Goal: Information Seeking & Learning: Learn about a topic

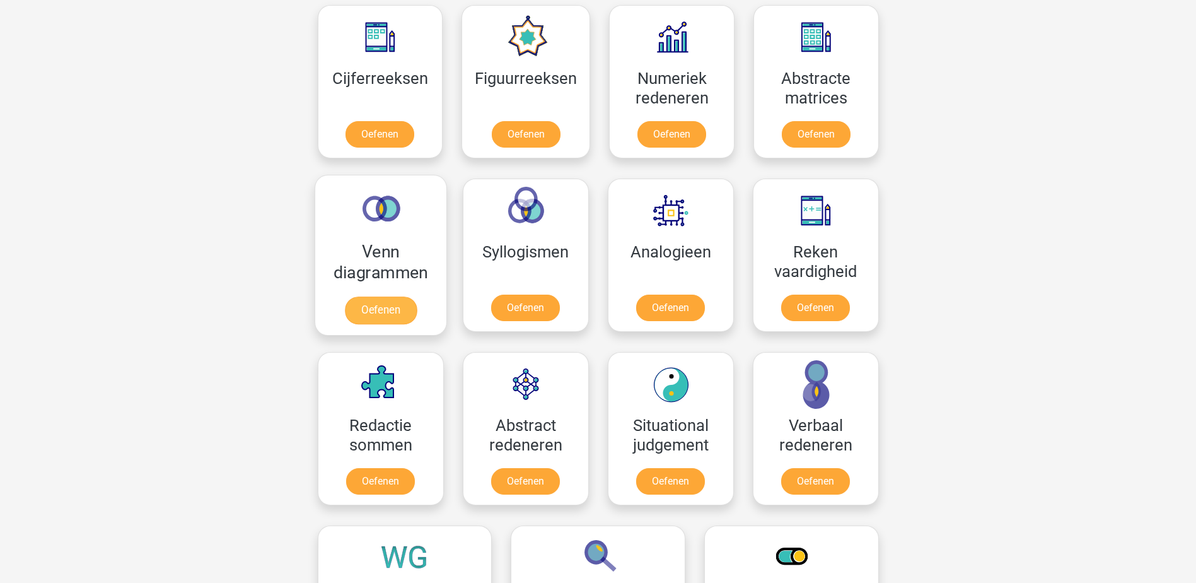
scroll to position [567, 0]
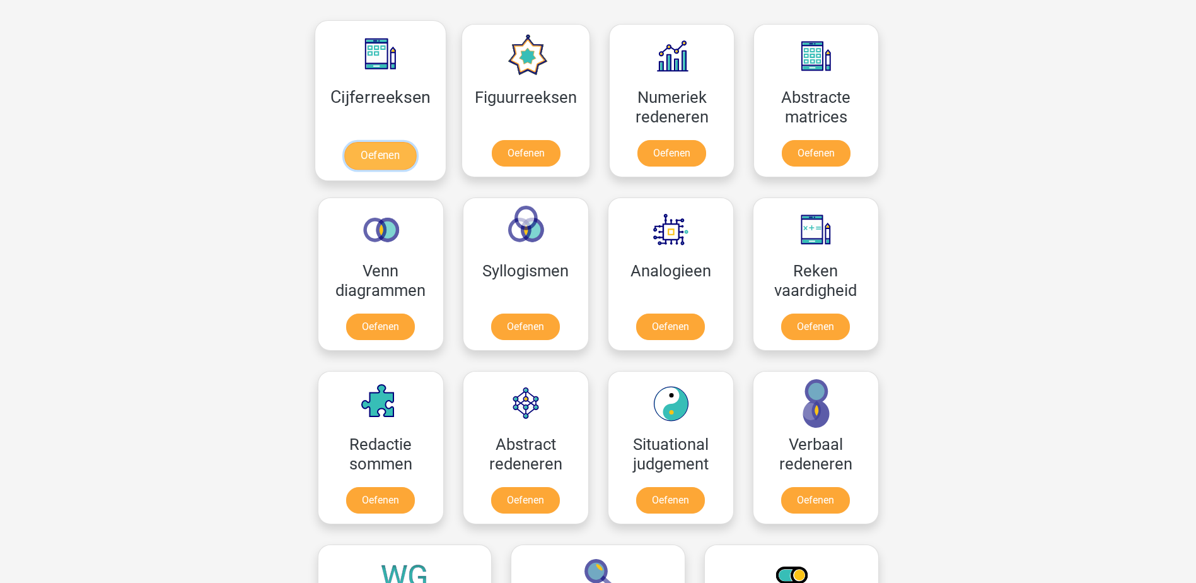
click at [381, 164] on link "Oefenen" at bounding box center [380, 156] width 72 height 28
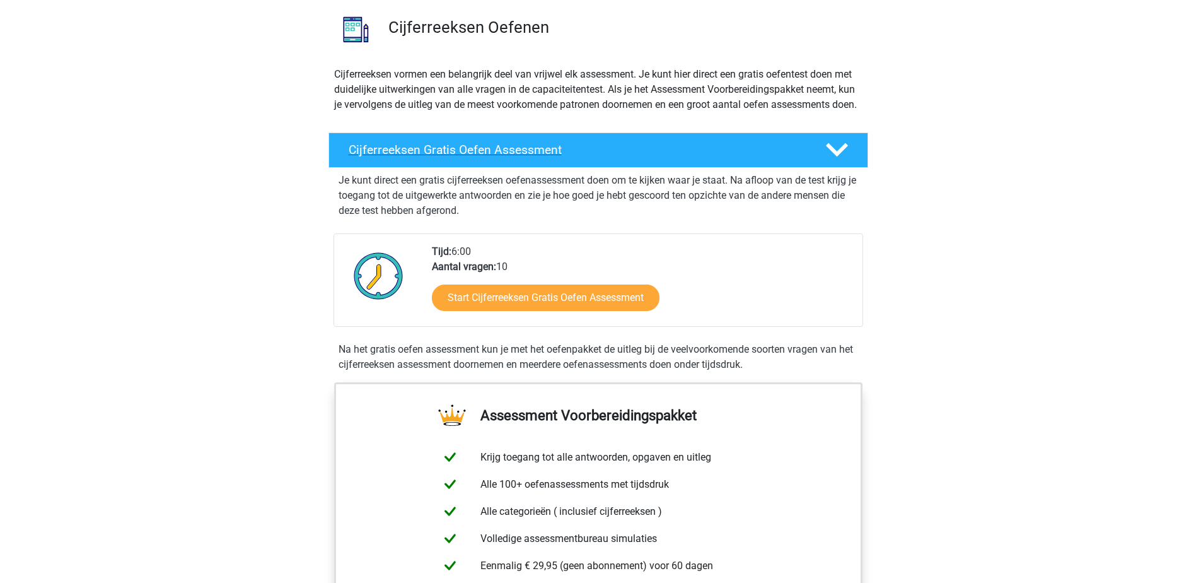
scroll to position [189, 0]
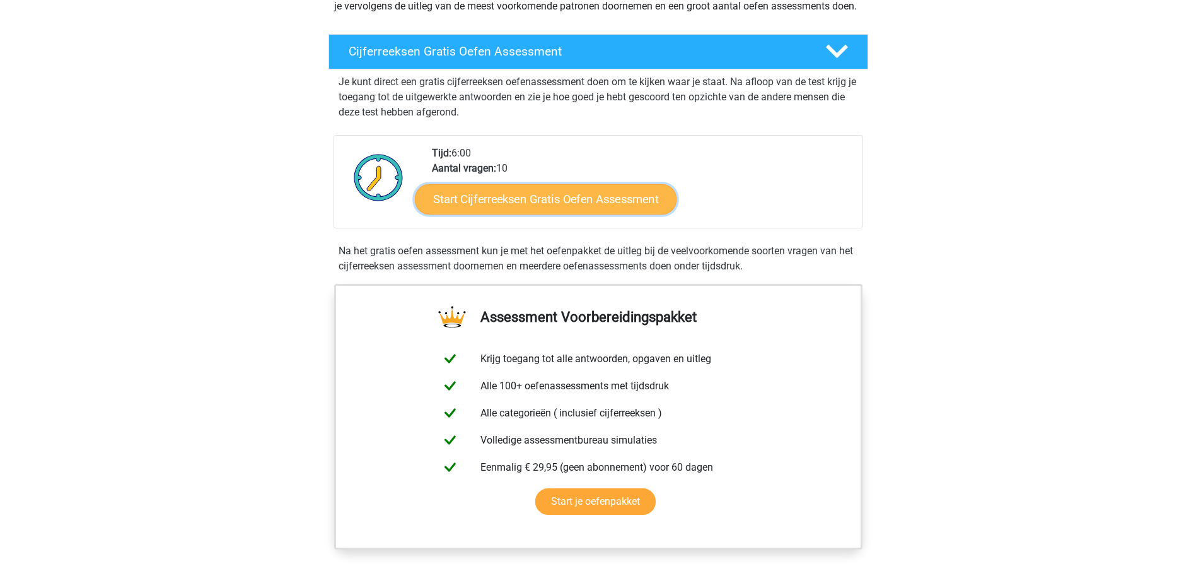
click at [524, 213] on link "Start Cijferreeksen Gratis Oefen Assessment" at bounding box center [546, 198] width 262 height 30
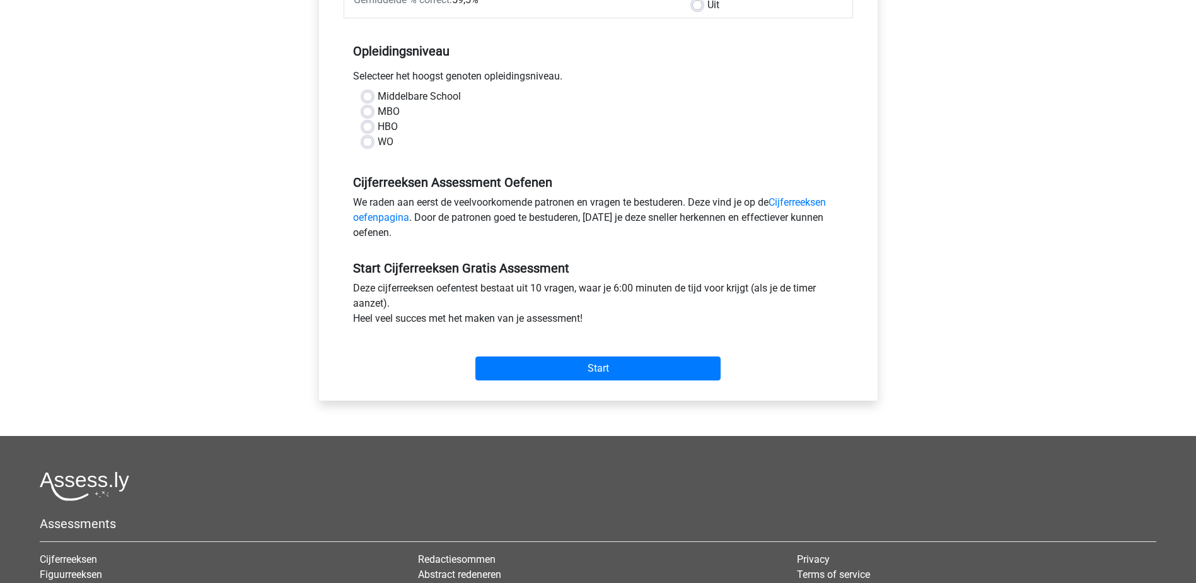
scroll to position [126, 0]
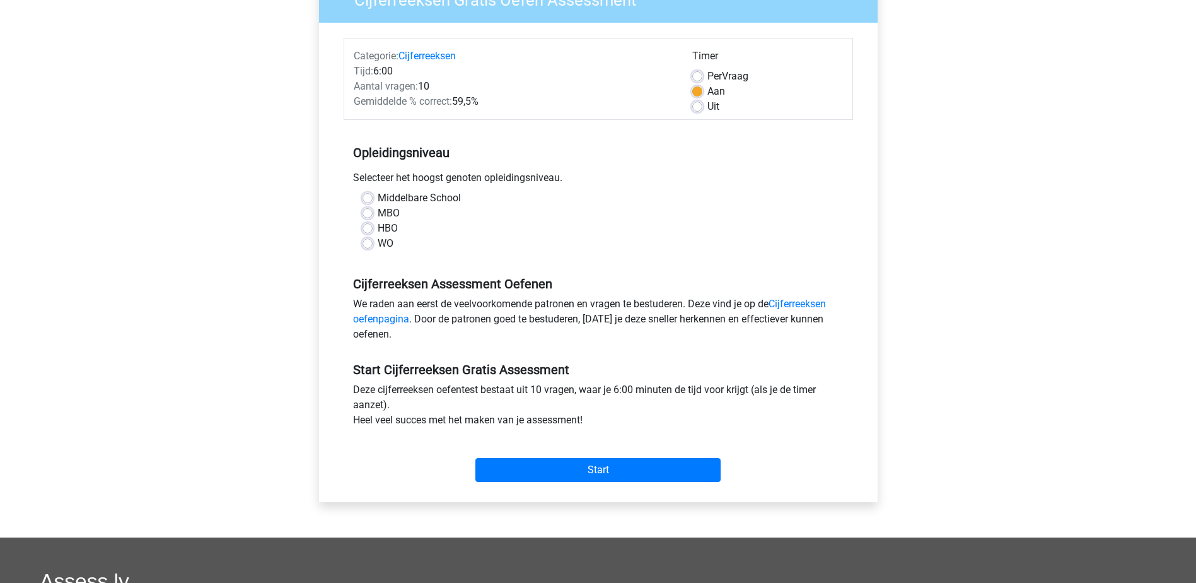
click at [378, 198] on label "Middelbare School" at bounding box center [419, 197] width 83 height 15
click at [369, 198] on input "Middelbare School" at bounding box center [367, 196] width 10 height 13
radio input "true"
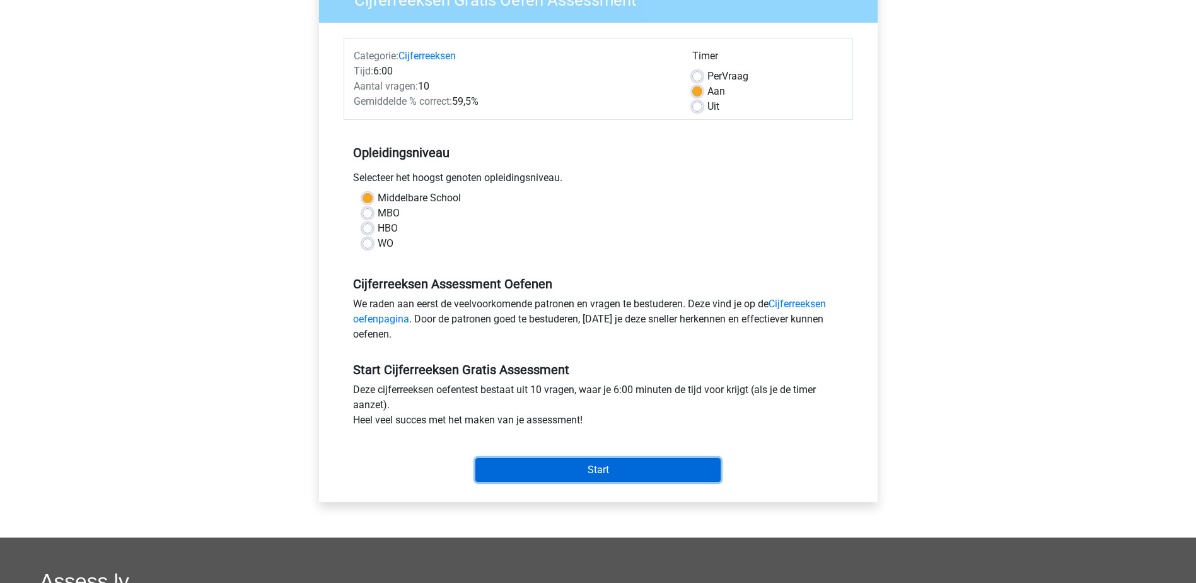
click at [606, 460] on input "Start" at bounding box center [597, 470] width 245 height 24
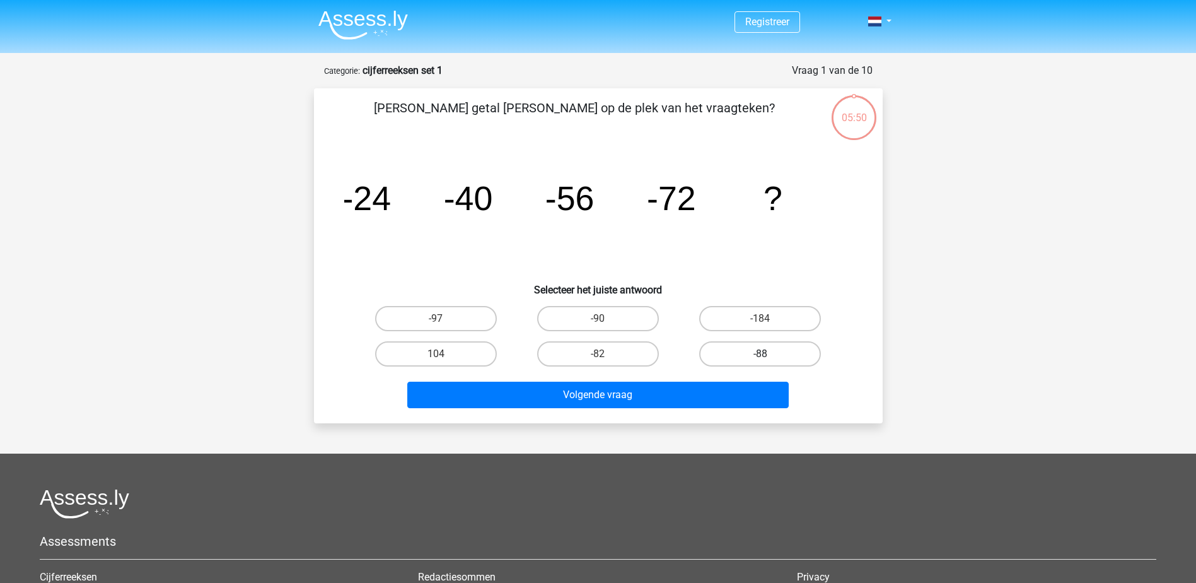
click at [764, 349] on label "-88" at bounding box center [760, 353] width 122 height 25
click at [764, 354] on input "-88" at bounding box center [764, 358] width 8 height 8
radio input "true"
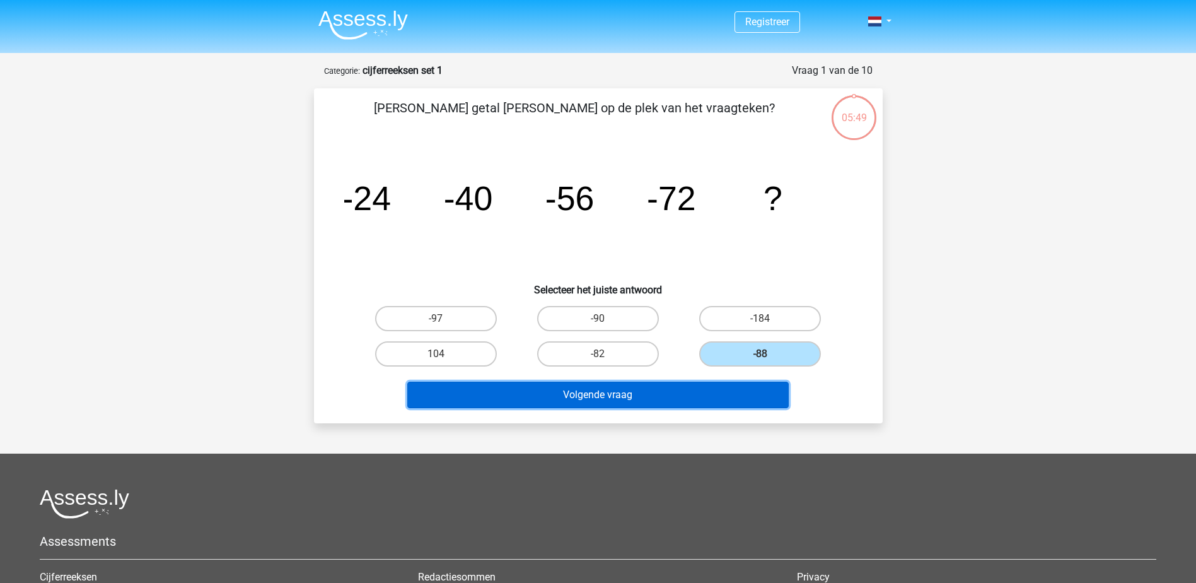
click at [670, 383] on button "Volgende vraag" at bounding box center [597, 394] width 381 height 26
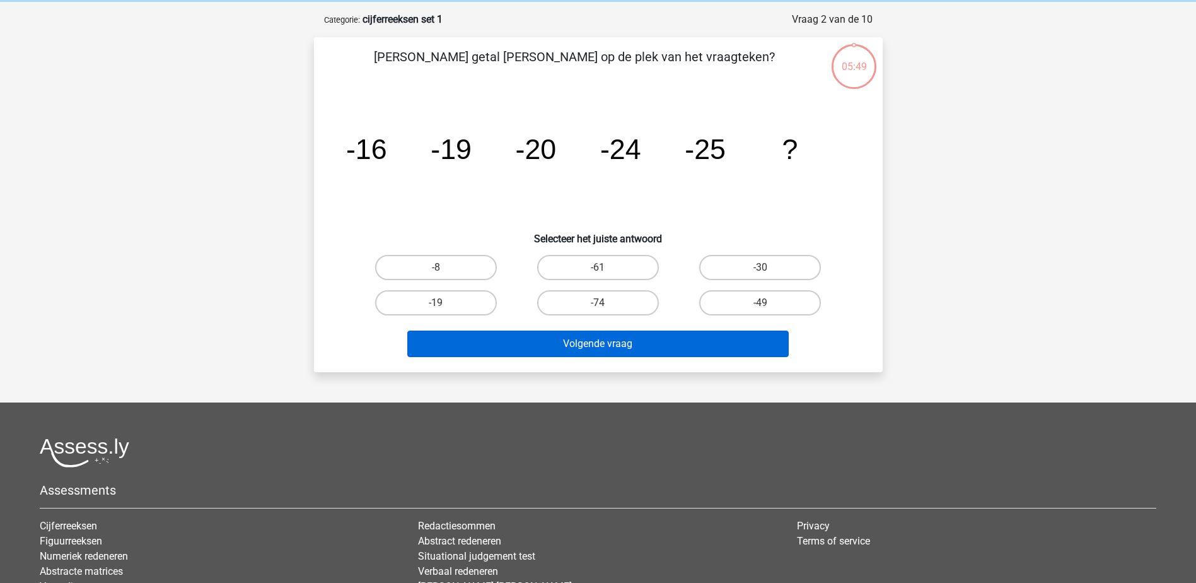
scroll to position [63, 0]
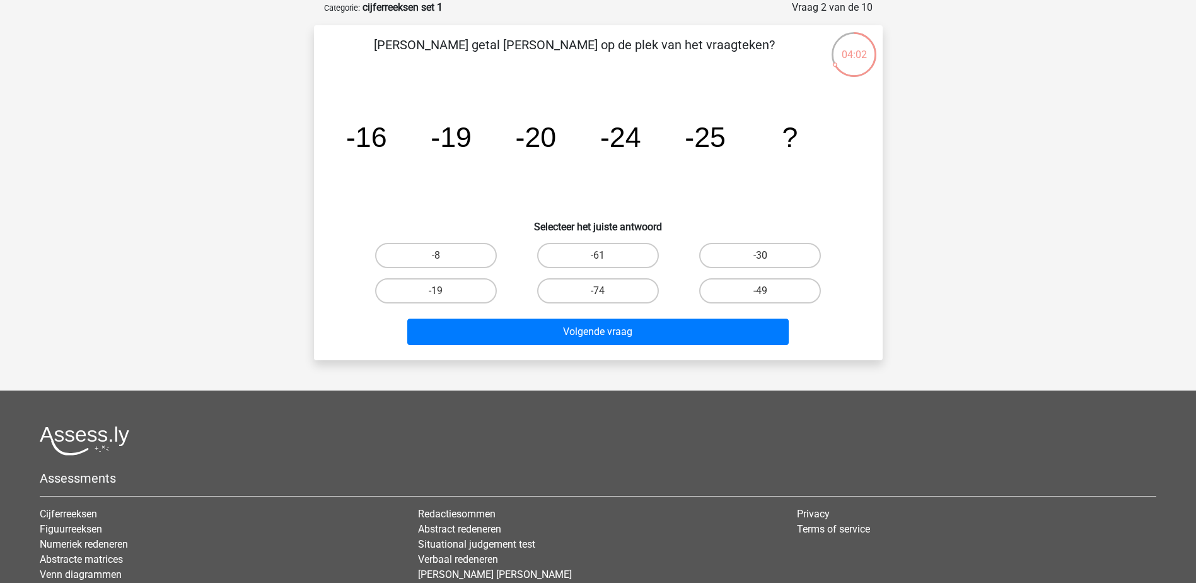
click at [760, 255] on input "-30" at bounding box center [764, 259] width 8 height 8
radio input "true"
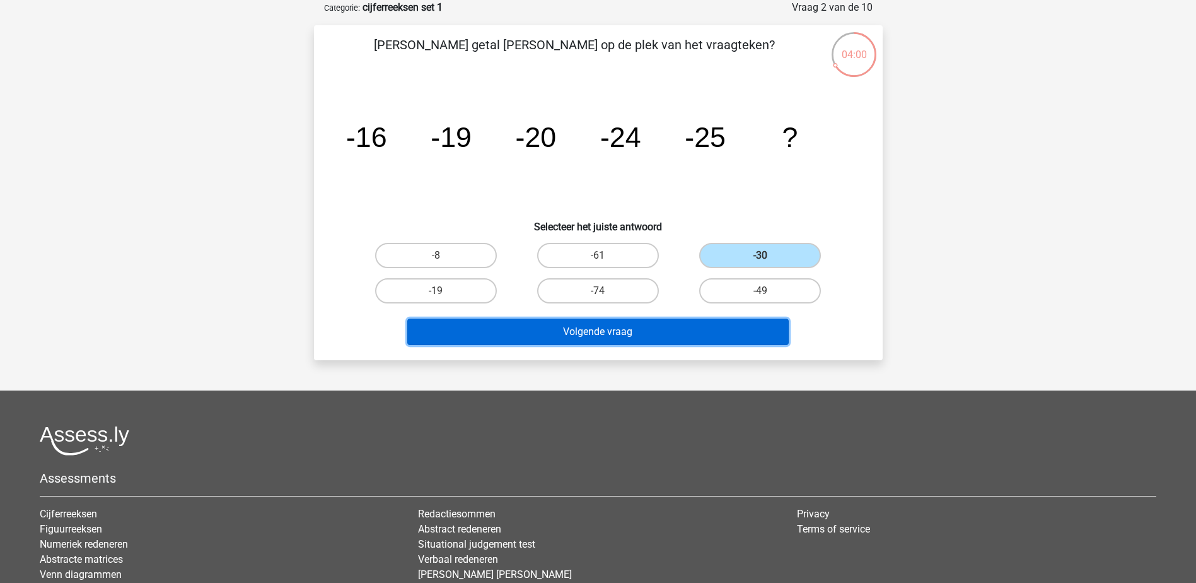
click at [591, 331] on button "Volgende vraag" at bounding box center [597, 331] width 381 height 26
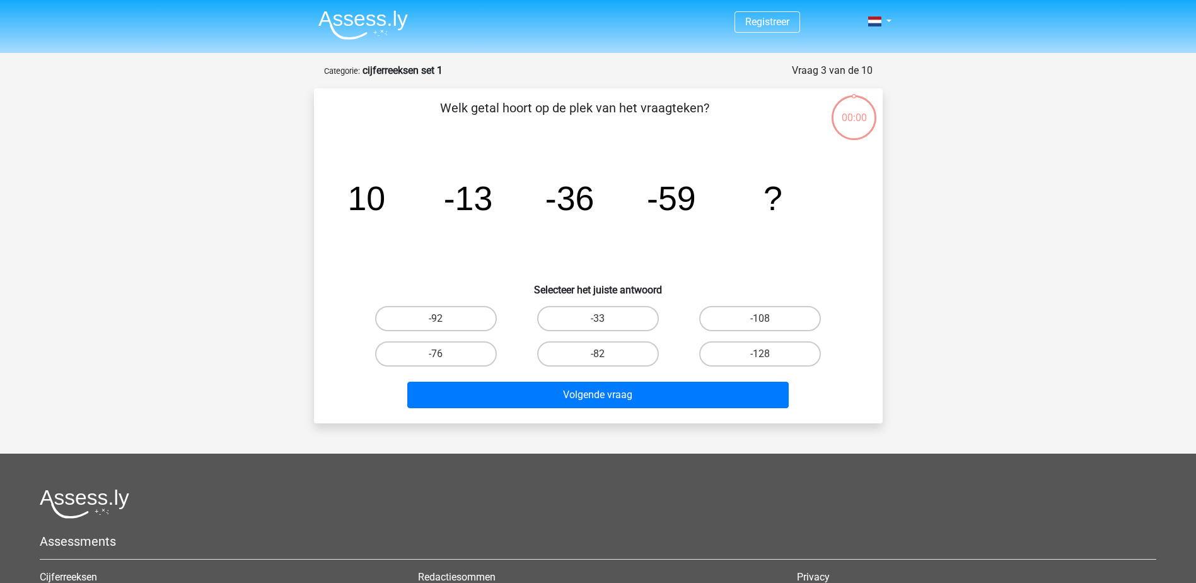
scroll to position [63, 0]
